Goal: Task Accomplishment & Management: Manage account settings

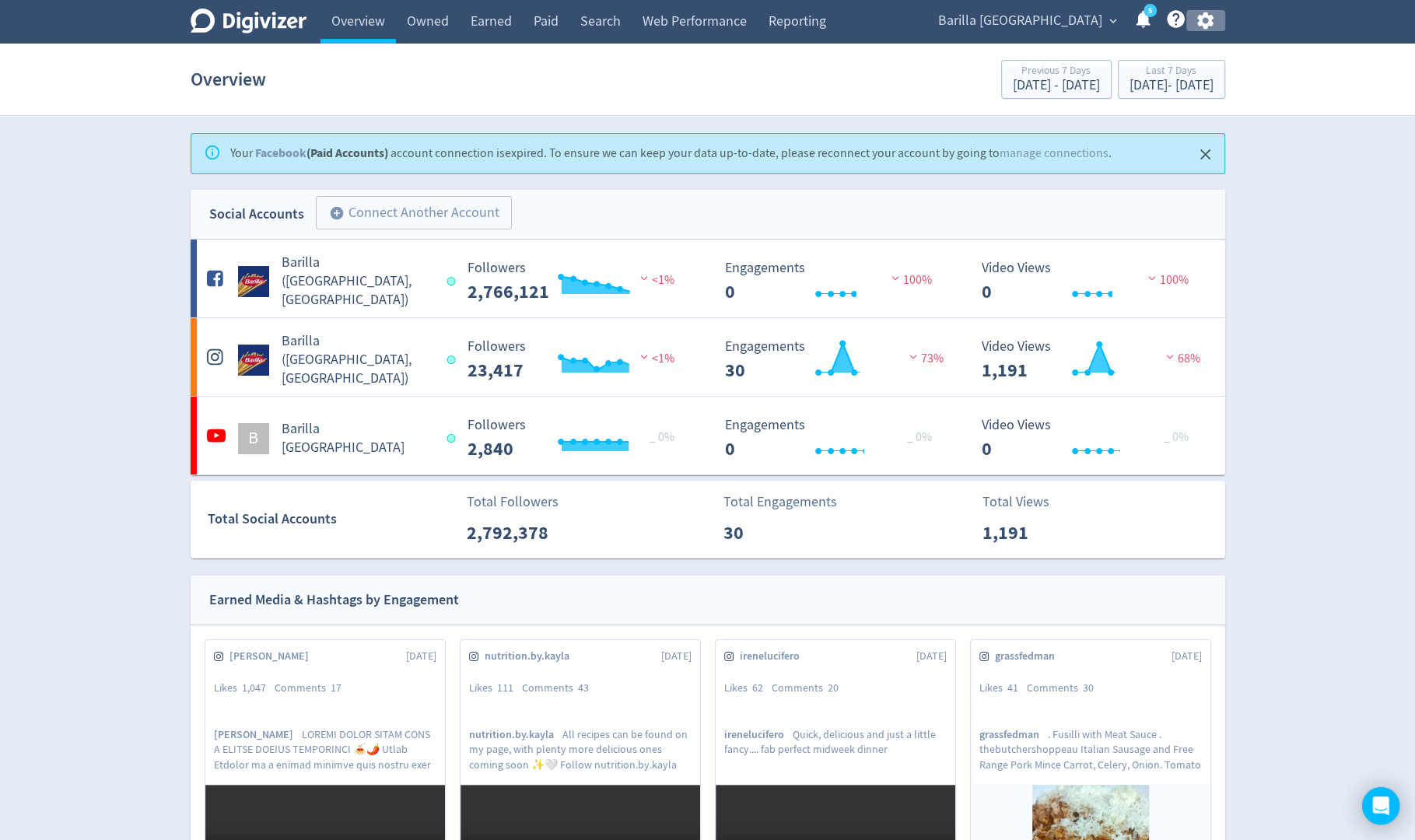
click at [1204, 26] on icon "button" at bounding box center [1205, 21] width 16 height 17
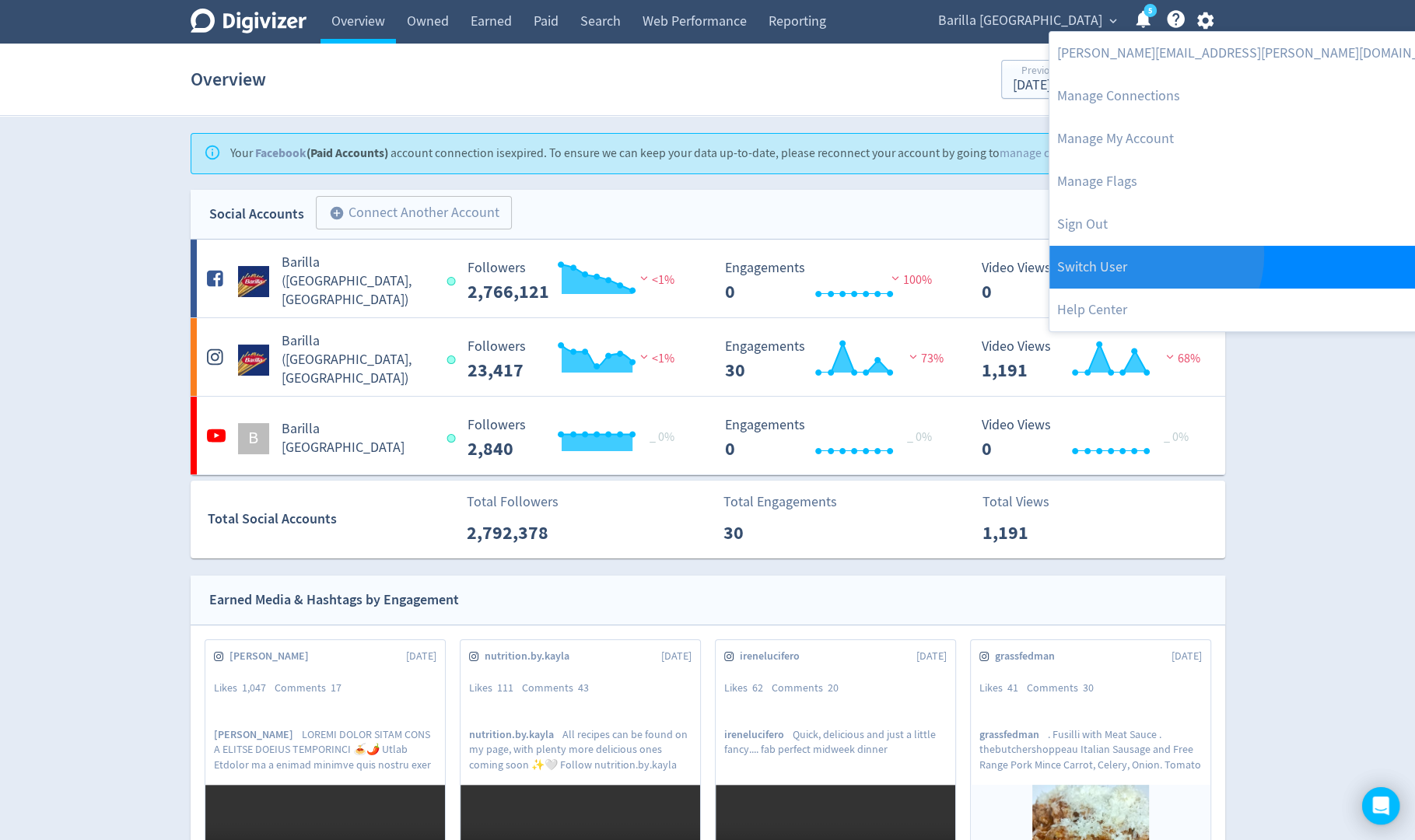
click at [1154, 255] on link "Switch User" at bounding box center [1257, 266] width 415 height 43
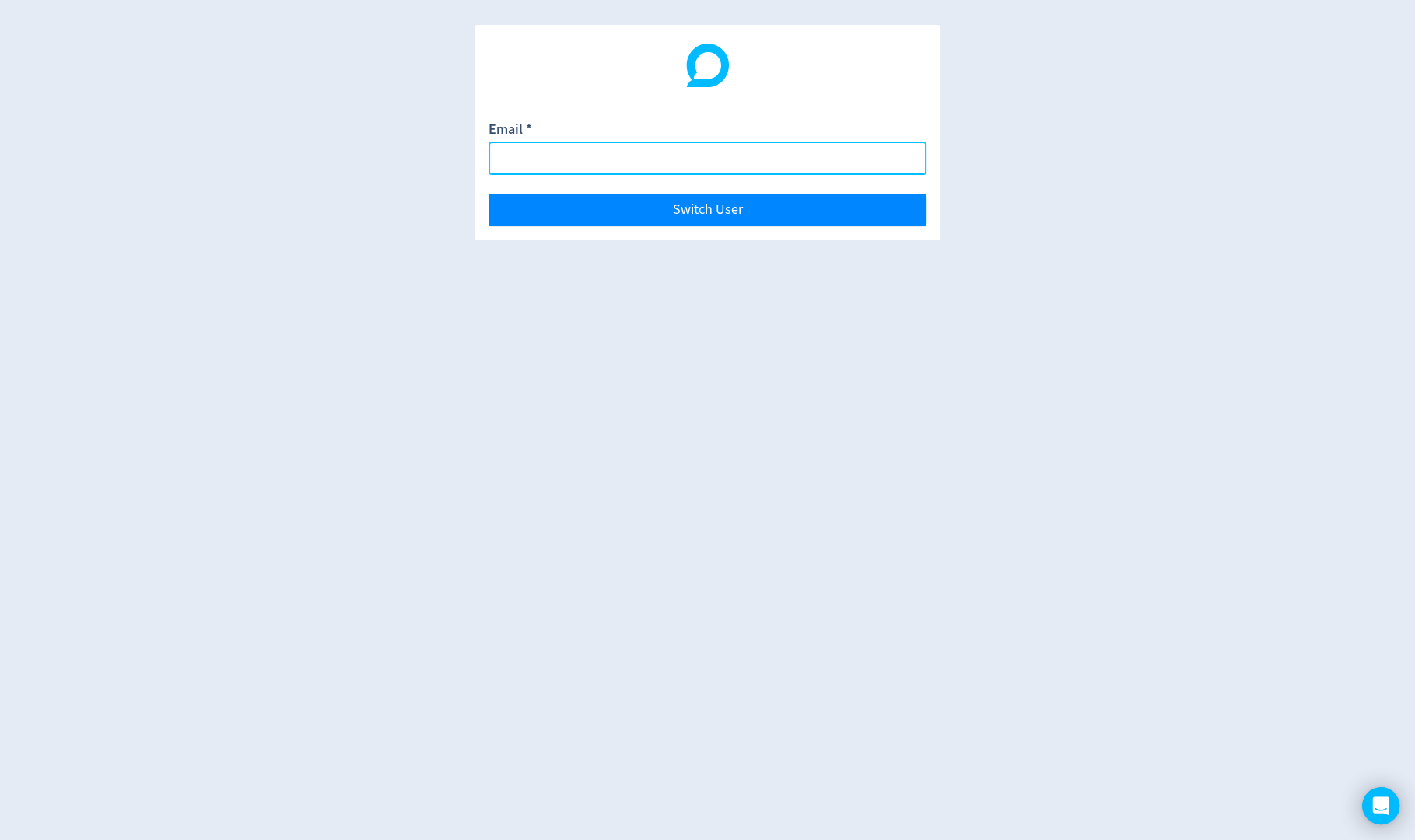
click at [900, 161] on body "Email * Switch User" at bounding box center [708, 420] width 1415 height 840
paste input "[EMAIL_ADDRESS][DOMAIN_NAME]"
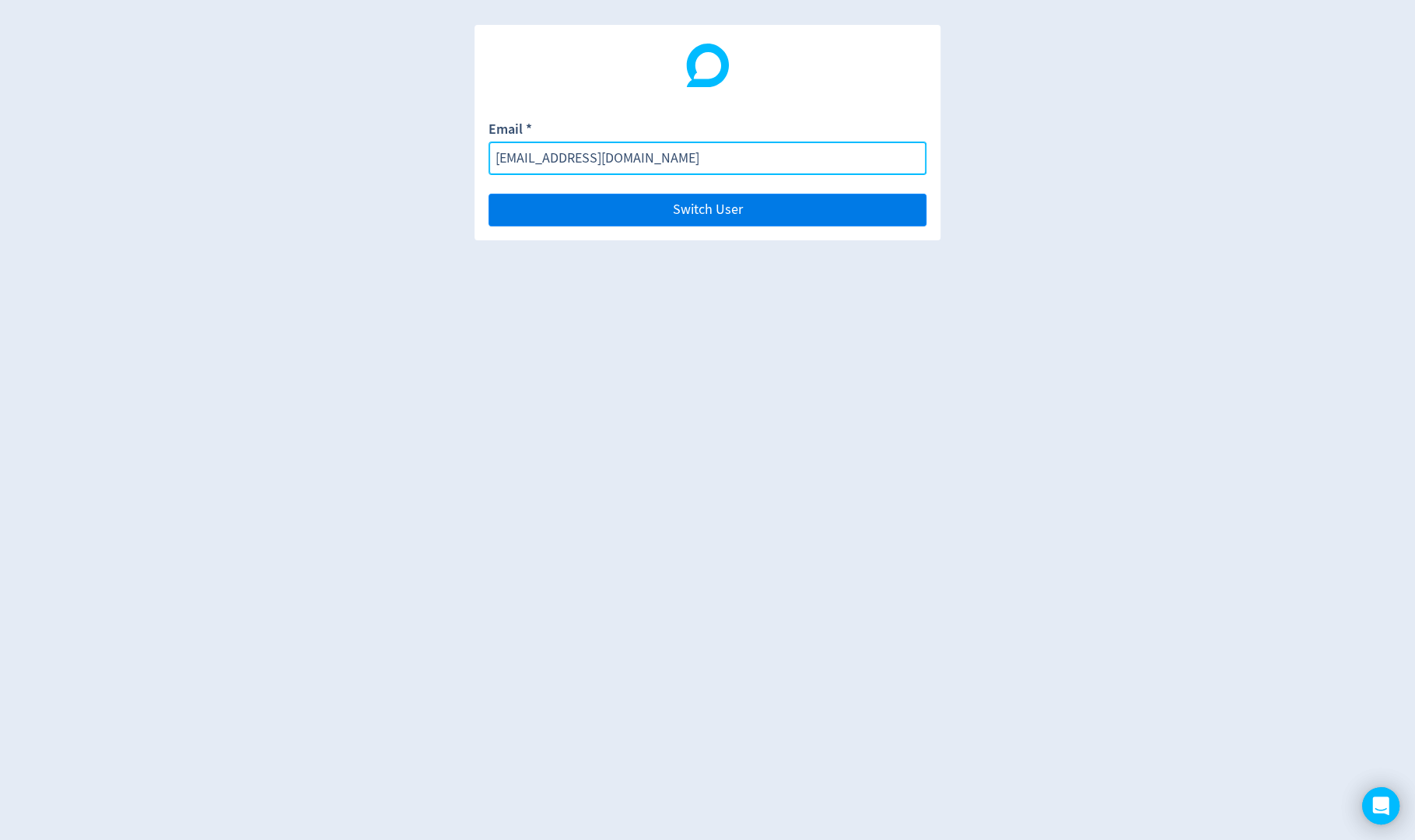
type input "[EMAIL_ADDRESS][DOMAIN_NAME]"
click at [896, 210] on button "Switch User" at bounding box center [708, 210] width 438 height 33
